Goal: Task Accomplishment & Management: Manage account settings

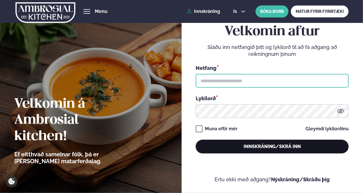
type input "**********"
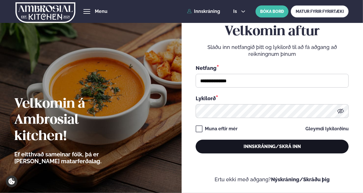
click at [227, 147] on button "Innskráning/Skrá inn" at bounding box center [272, 147] width 153 height 14
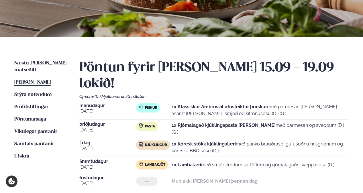
scroll to position [89, 0]
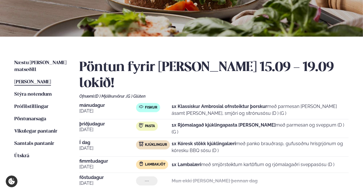
click at [195, 141] on strong "1x Kóresk stökk kjúklingalæri" at bounding box center [204, 143] width 64 height 5
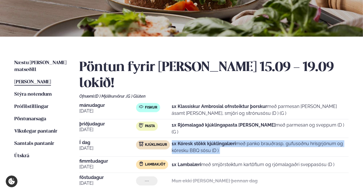
click at [195, 141] on strong "1x Kóresk stökk kjúklingalæri" at bounding box center [204, 143] width 64 height 5
drag, startPoint x: 195, startPoint y: 123, endPoint x: 221, endPoint y: 130, distance: 26.8
click at [221, 140] on p "1x Kóresk stökk kjúklingalæri með panko brauðrasp, gufusoðnu hrísgrjónum og kór…" at bounding box center [260, 147] width 177 height 14
click at [224, 140] on p "1x Kóresk stökk kjúklingalæri með panko brauðrasp, gufusoðnu hrísgrjónum og kór…" at bounding box center [260, 147] width 177 height 14
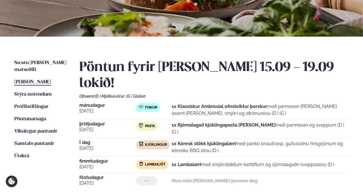
click at [224, 140] on p "1x Kóresk stökk kjúklingalæri með panko brauðrasp, gufusoðnu hrísgrjónum og kór…" at bounding box center [260, 147] width 177 height 14
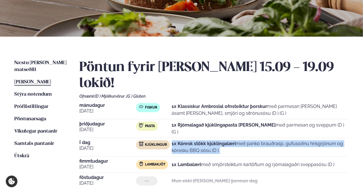
click at [224, 140] on p "1x Kóresk stökk kjúklingalæri með panko brauðrasp, gufusoðnu hrísgrjónum og kór…" at bounding box center [260, 147] width 177 height 14
